Goal: Task Accomplishment & Management: Manage account settings

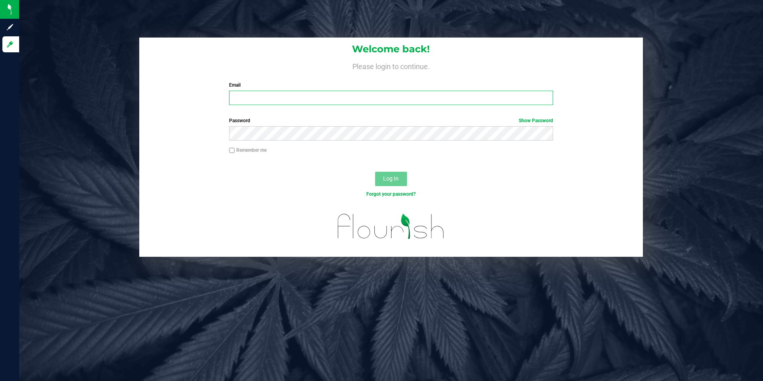
click at [386, 98] on input "Email" at bounding box center [391, 98] width 324 height 14
type input "[EMAIL_ADDRESS][DOMAIN_NAME]"
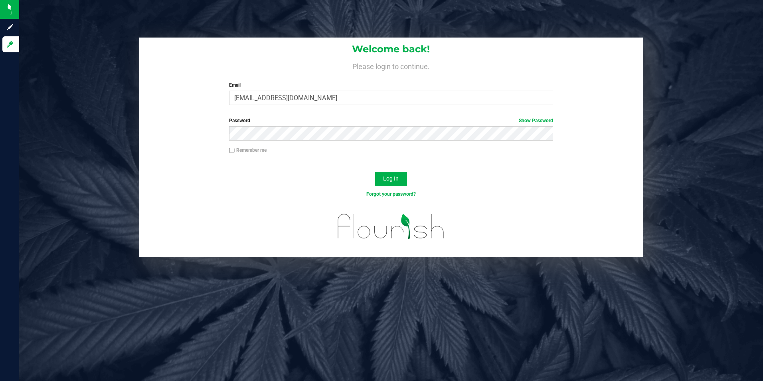
click at [231, 150] on input "Remember me" at bounding box center [232, 151] width 6 height 6
checkbox input "true"
click at [395, 177] on span "Log In" at bounding box center [391, 178] width 16 height 6
click at [386, 181] on span "Log In" at bounding box center [391, 178] width 16 height 6
click at [229, 144] on div "Password Show Password" at bounding box center [391, 132] width 504 height 30
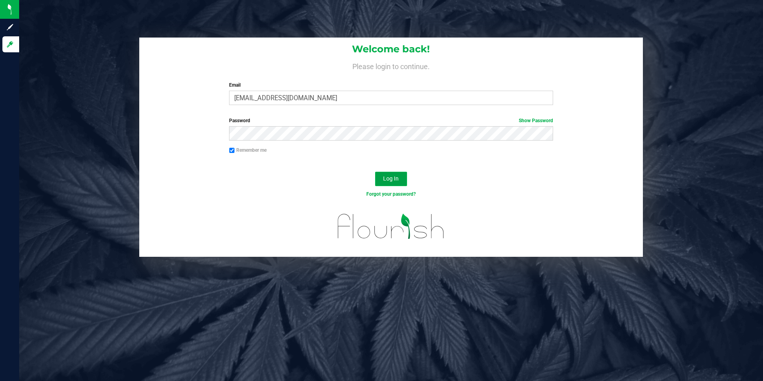
click at [383, 177] on button "Log In" at bounding box center [391, 179] width 32 height 14
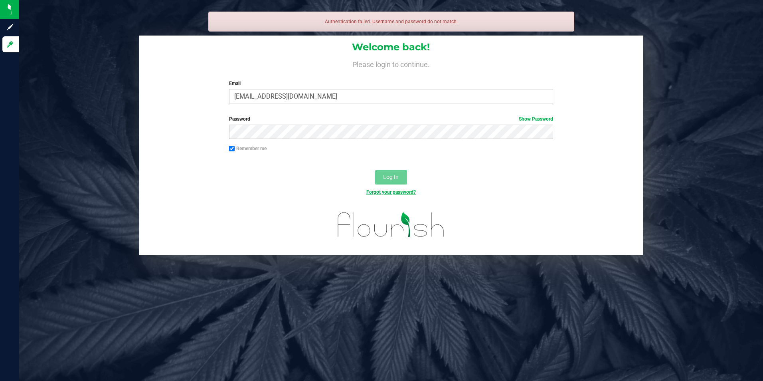
click at [381, 193] on link "Forgot your password?" at bounding box center [392, 192] width 50 height 6
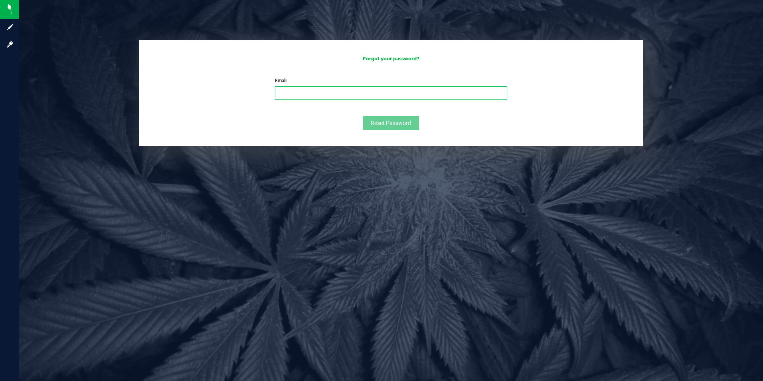
click at [285, 95] on input "Email" at bounding box center [391, 93] width 232 height 14
type input "[EMAIL_ADDRESS][DOMAIN_NAME]"
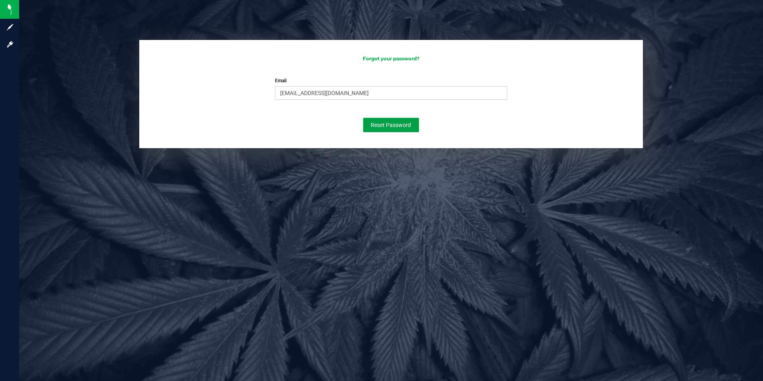
click at [379, 122] on span "Reset Password" at bounding box center [391, 125] width 40 height 6
click at [343, 92] on input "[EMAIL_ADDRESS][DOMAIN_NAME]" at bounding box center [391, 93] width 232 height 14
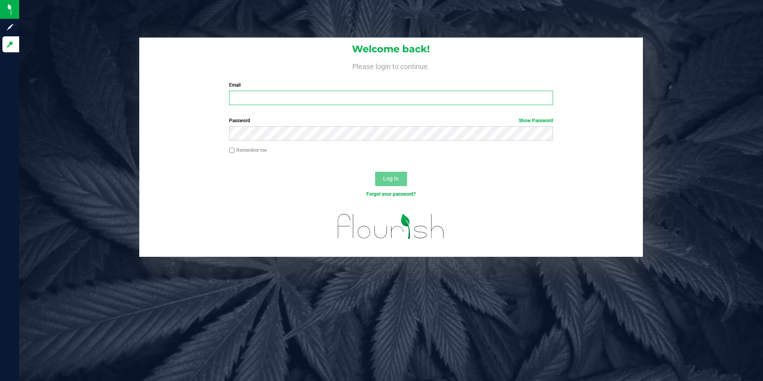
click at [255, 99] on input "Email" at bounding box center [391, 98] width 324 height 14
click at [300, 99] on input "[EMAIL_ADDRESS][DOMAIN_NAME]" at bounding box center [391, 98] width 324 height 14
type input "[EMAIL_ADDRESS][PERSON_NAME][DOMAIN_NAME]"
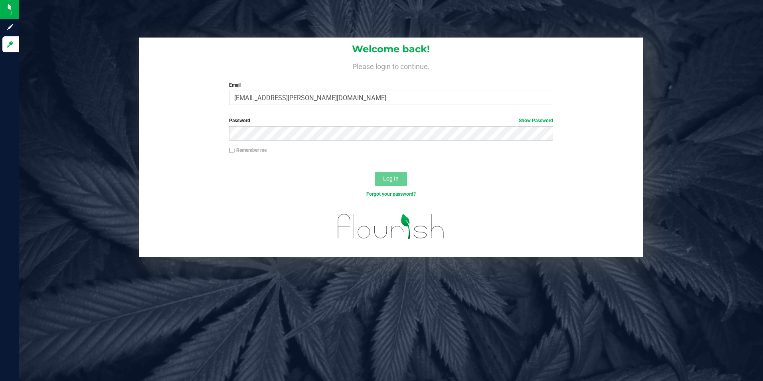
click at [343, 91] on div "Email [EMAIL_ADDRESS][PERSON_NAME][DOMAIN_NAME] Required Please format your ema…" at bounding box center [391, 93] width 336 height 24
click at [386, 176] on span "Log In" at bounding box center [391, 178] width 16 height 6
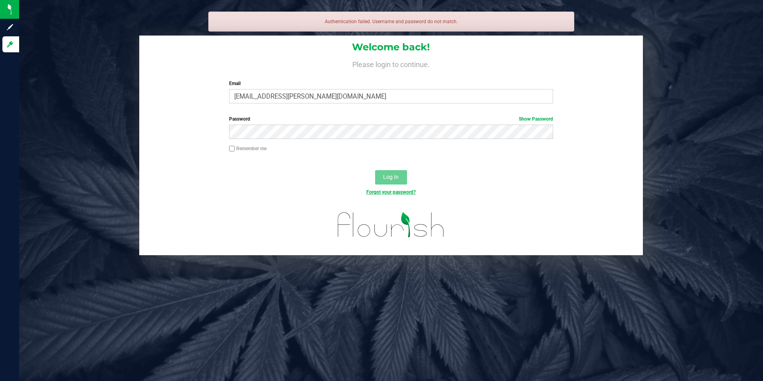
click at [385, 193] on link "Forgot your password?" at bounding box center [392, 192] width 50 height 6
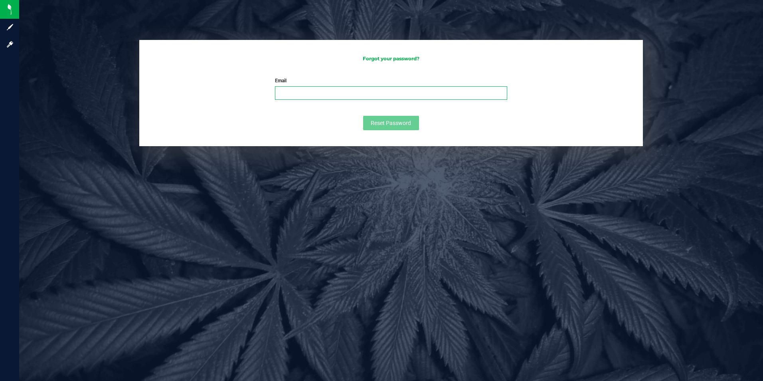
click at [308, 95] on input "Email" at bounding box center [391, 93] width 232 height 14
type input "[EMAIL_ADDRESS][DOMAIN_NAME]"
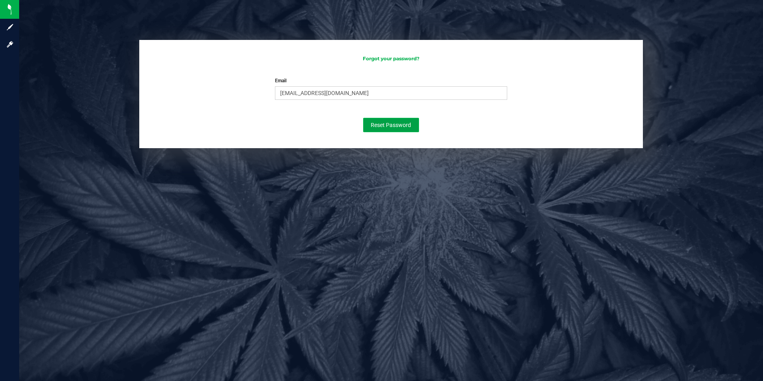
click at [387, 124] on span "Reset Password" at bounding box center [391, 125] width 40 height 6
